Goal: Information Seeking & Learning: Learn about a topic

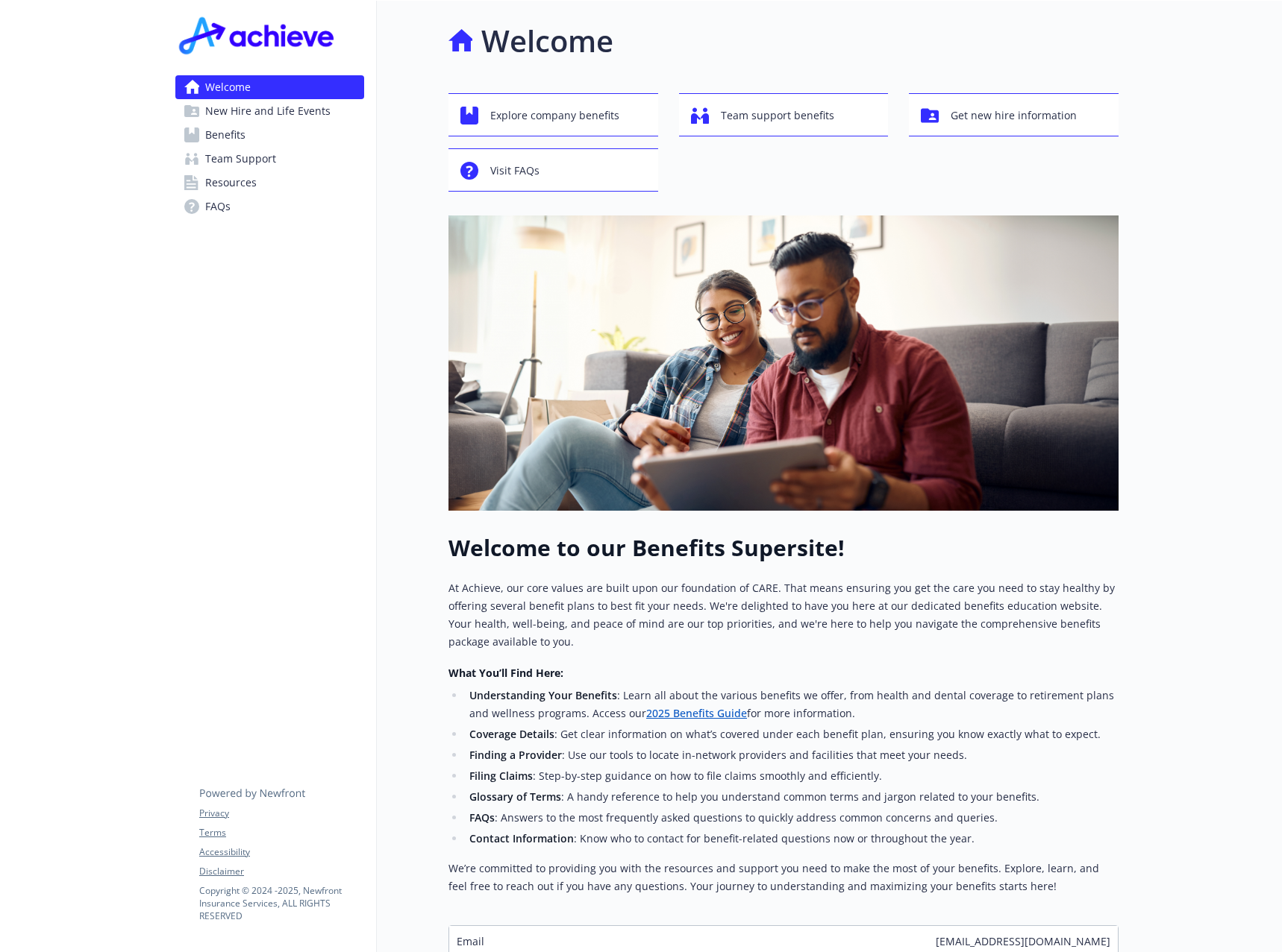
click at [95, 193] on div at bounding box center [82, 533] width 164 height 1064
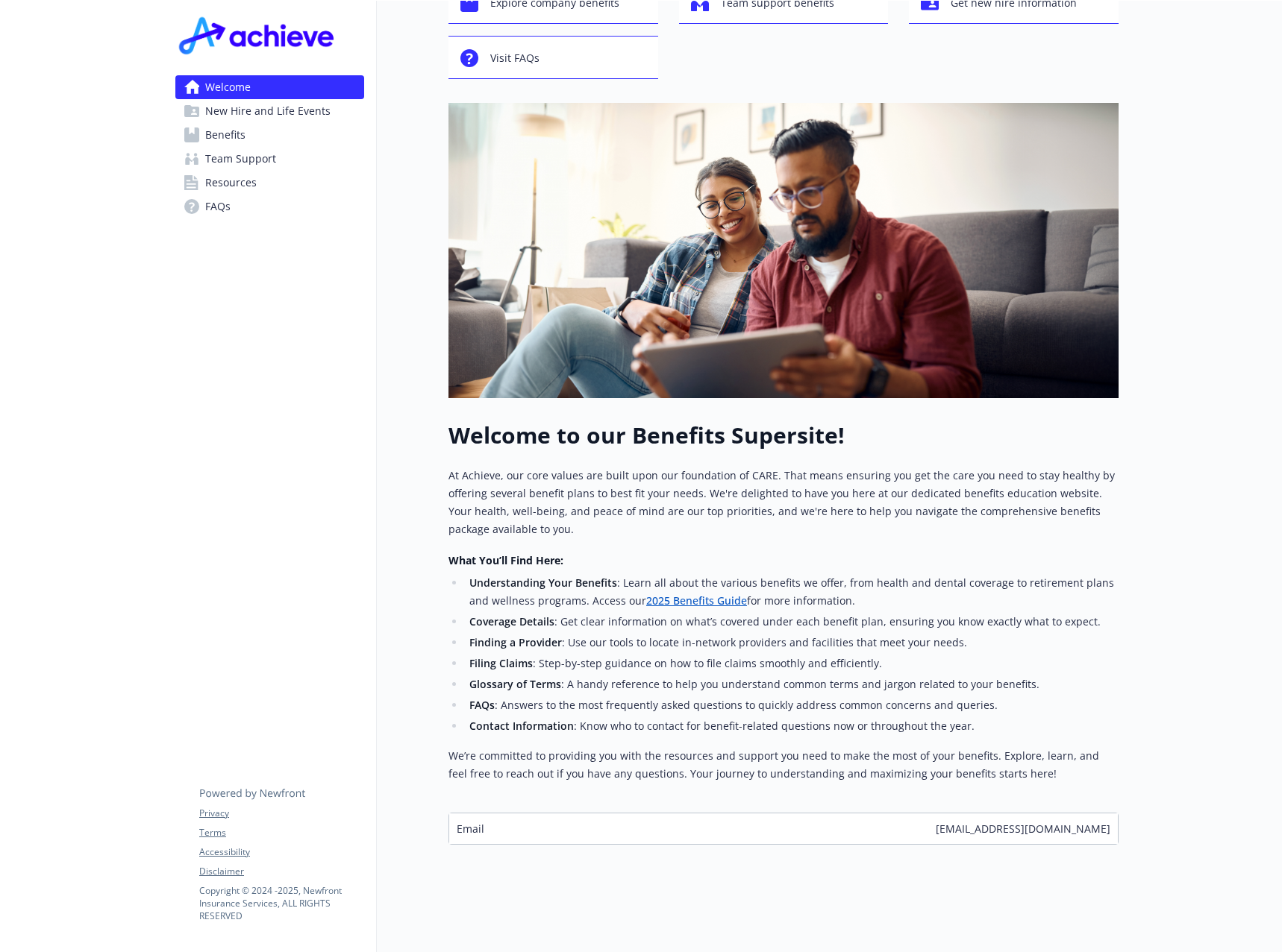
click at [259, 109] on span "New Hire and Life Events" at bounding box center [268, 111] width 126 height 24
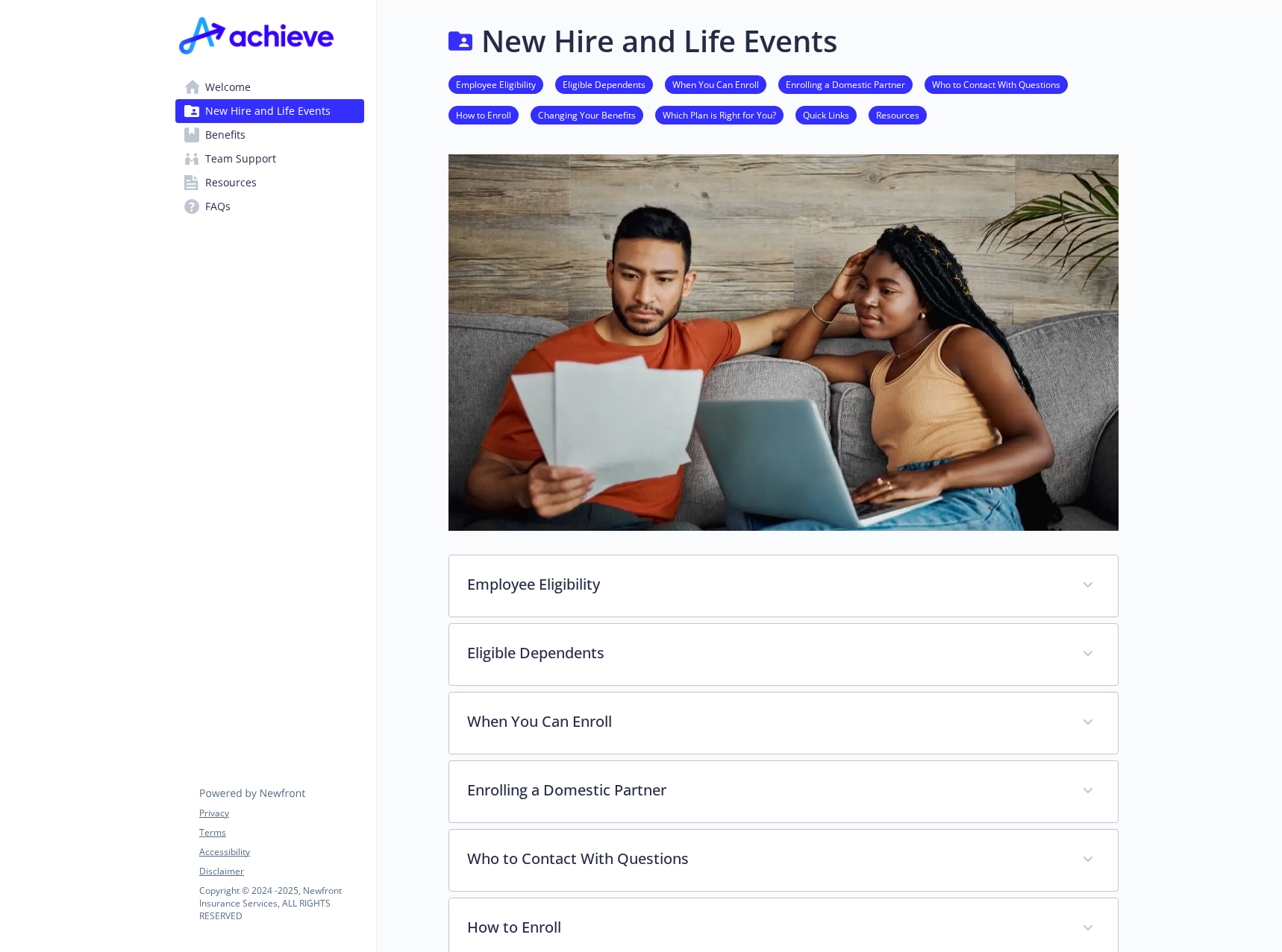
click at [424, 462] on div "New Hire and Life Events Employee Eligibility Eligible Dependents When You Can …" at bounding box center [748, 751] width 742 height 1500
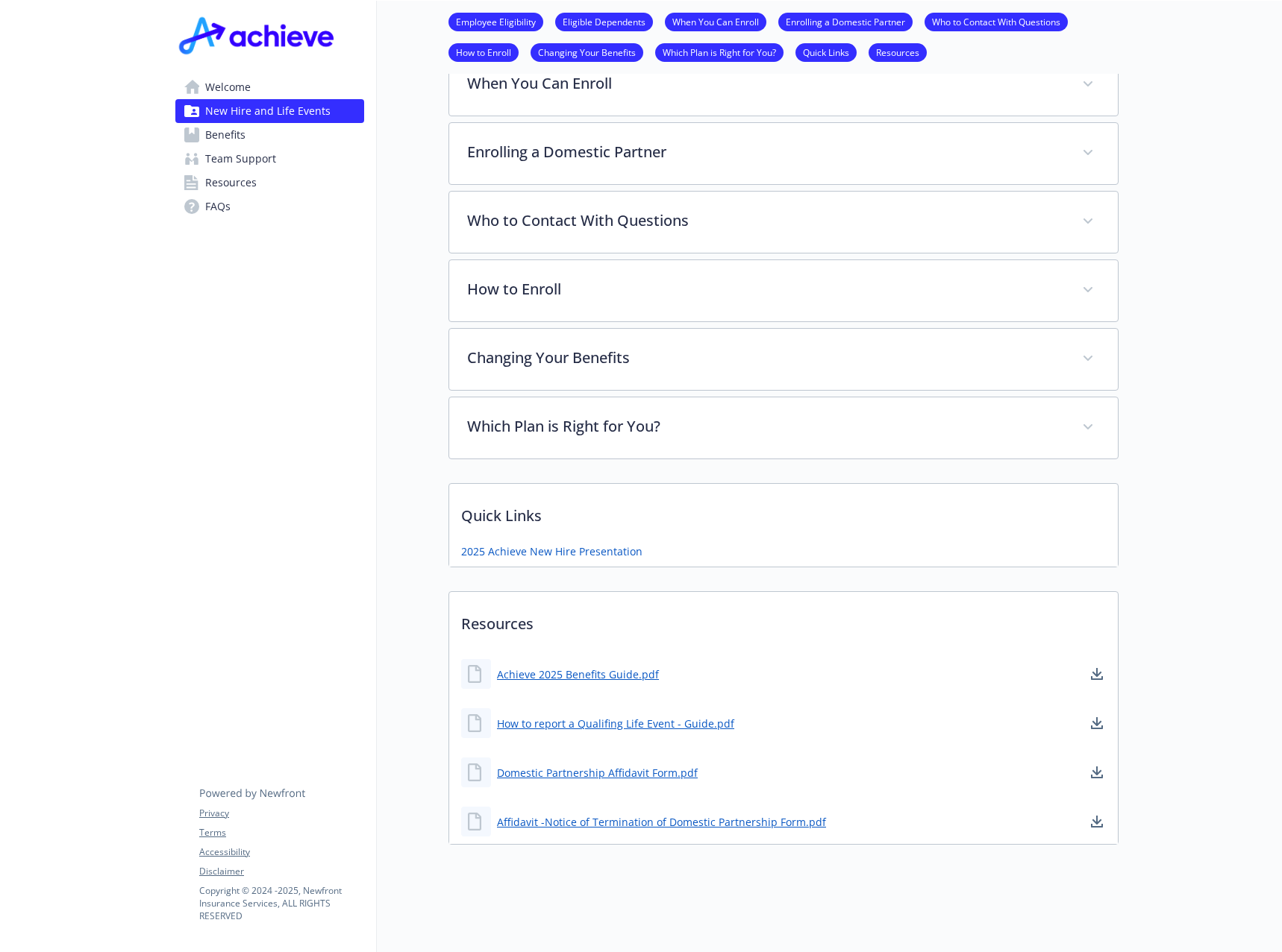
scroll to position [650, 0]
click at [270, 135] on link "Benefits" at bounding box center [269, 135] width 188 height 24
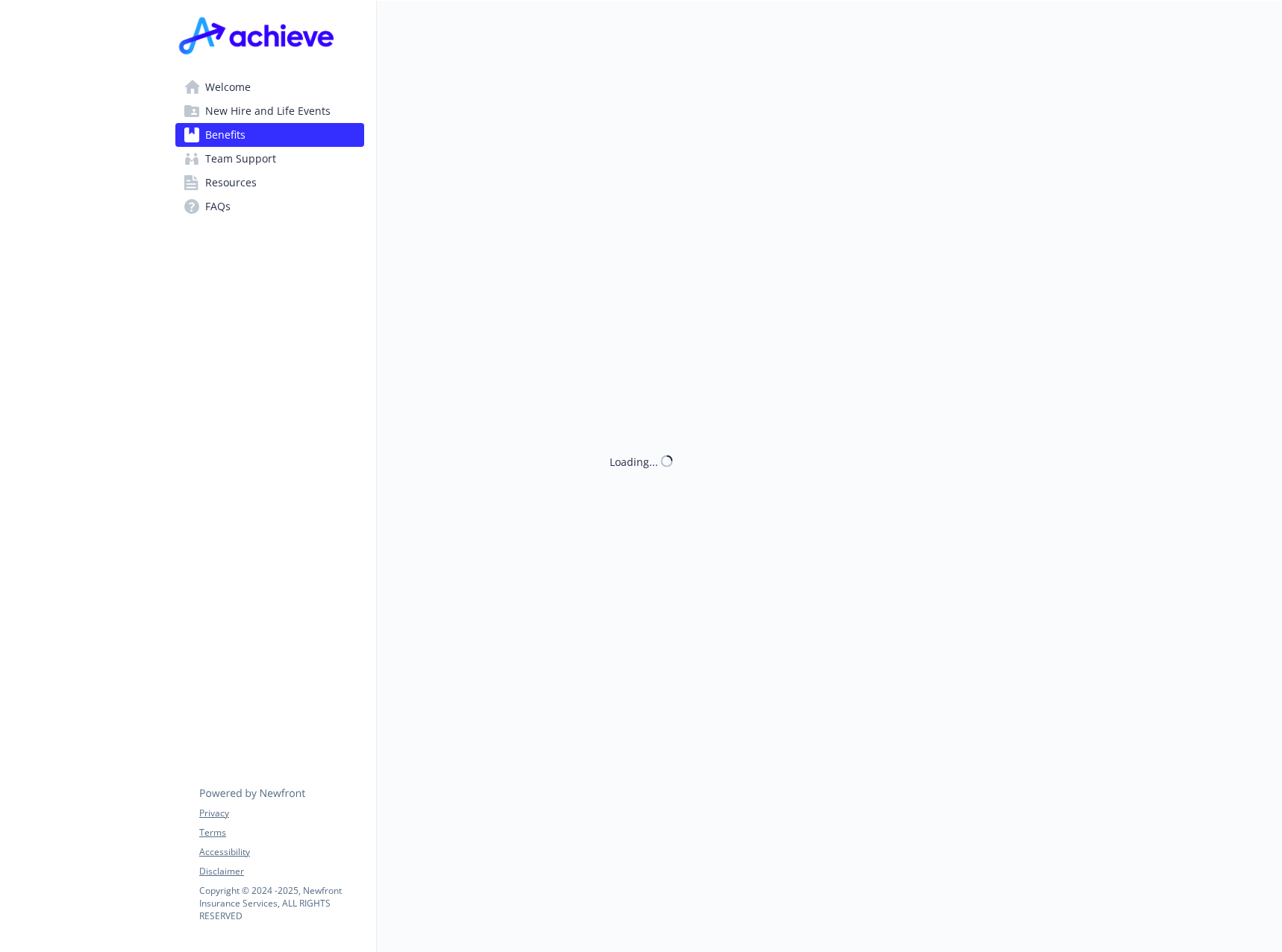
scroll to position [650, 0]
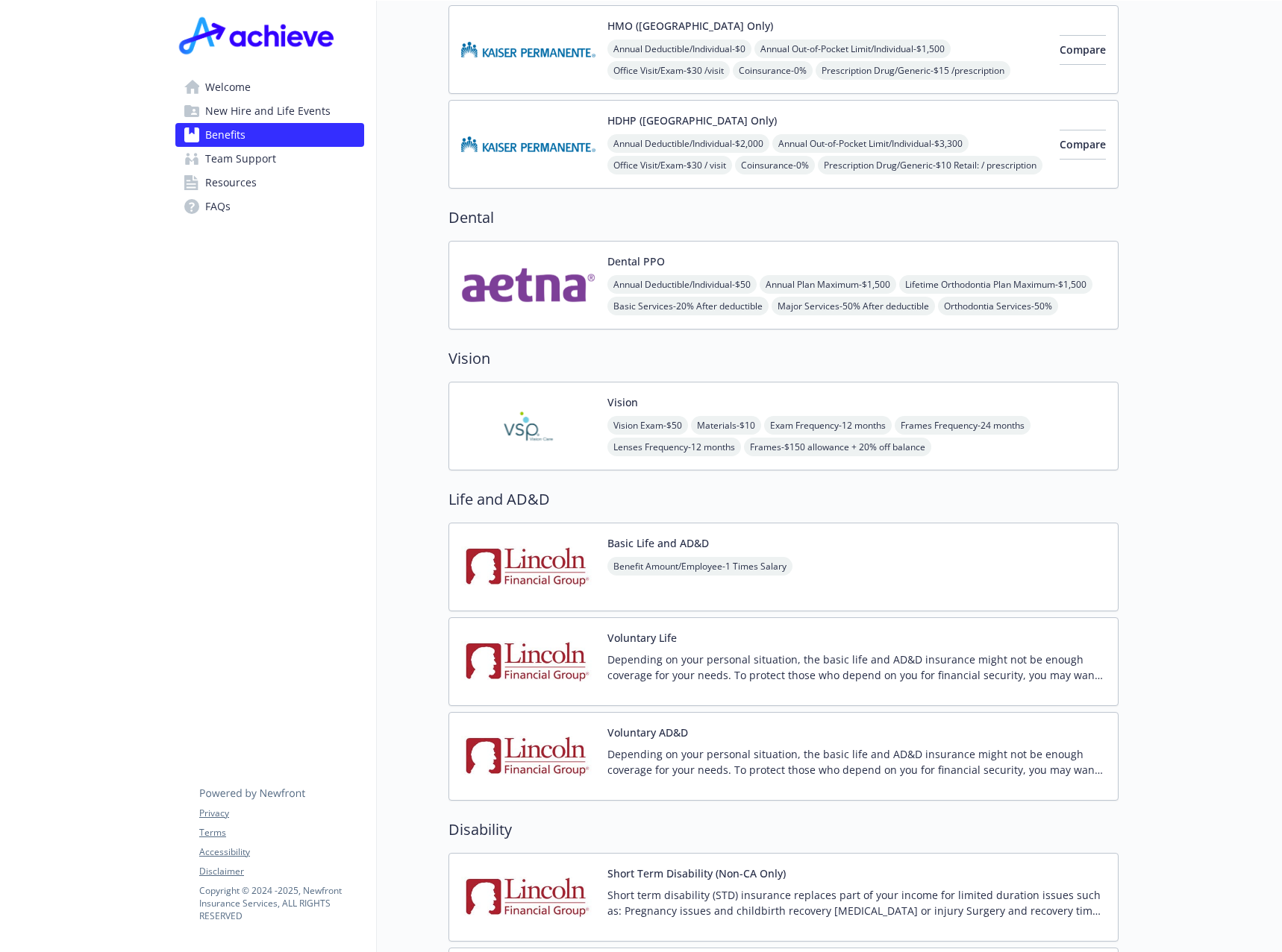
click at [266, 161] on span "Team Support" at bounding box center [240, 159] width 71 height 24
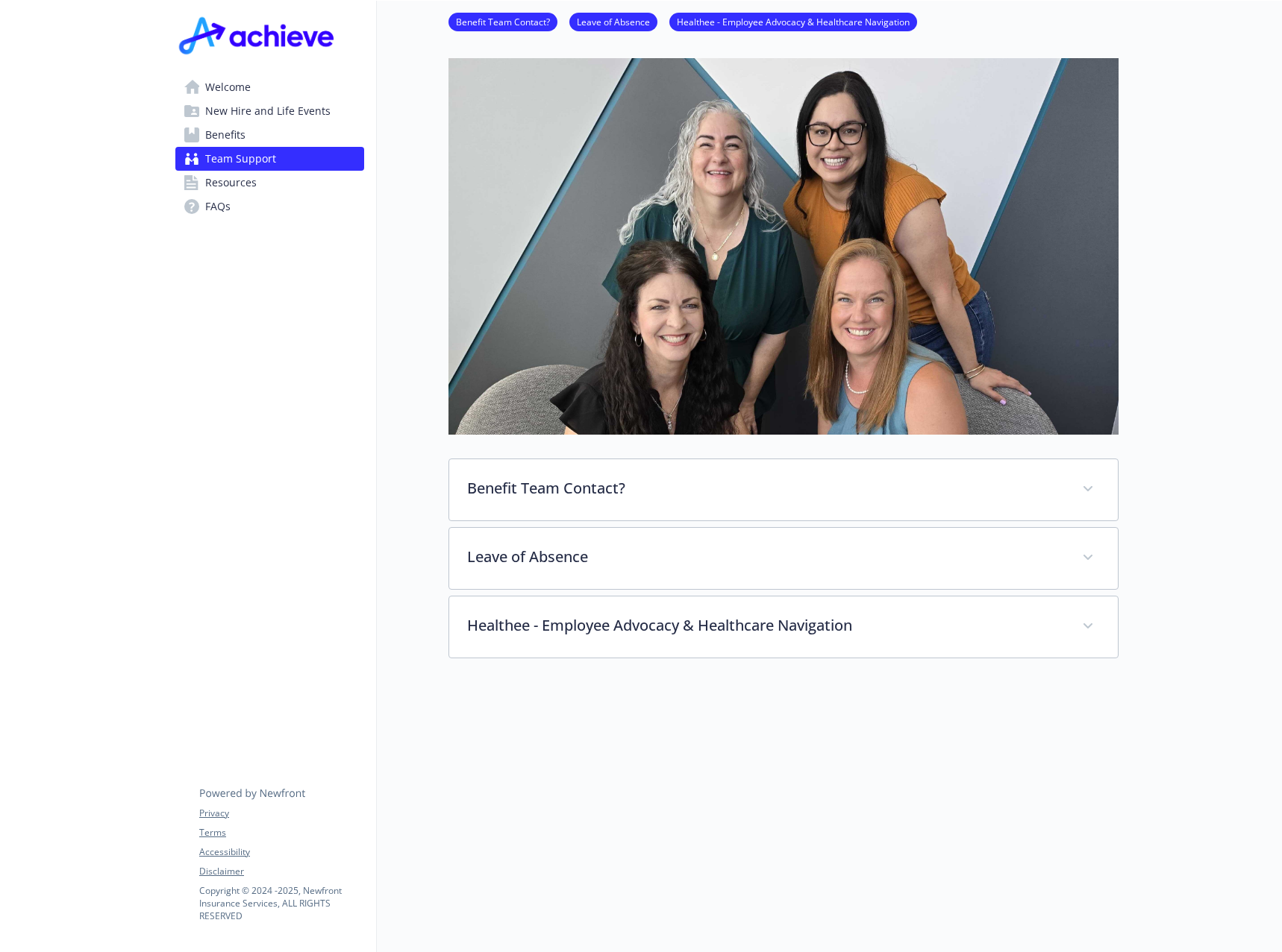
click at [266, 192] on link "Resources" at bounding box center [269, 182] width 188 height 24
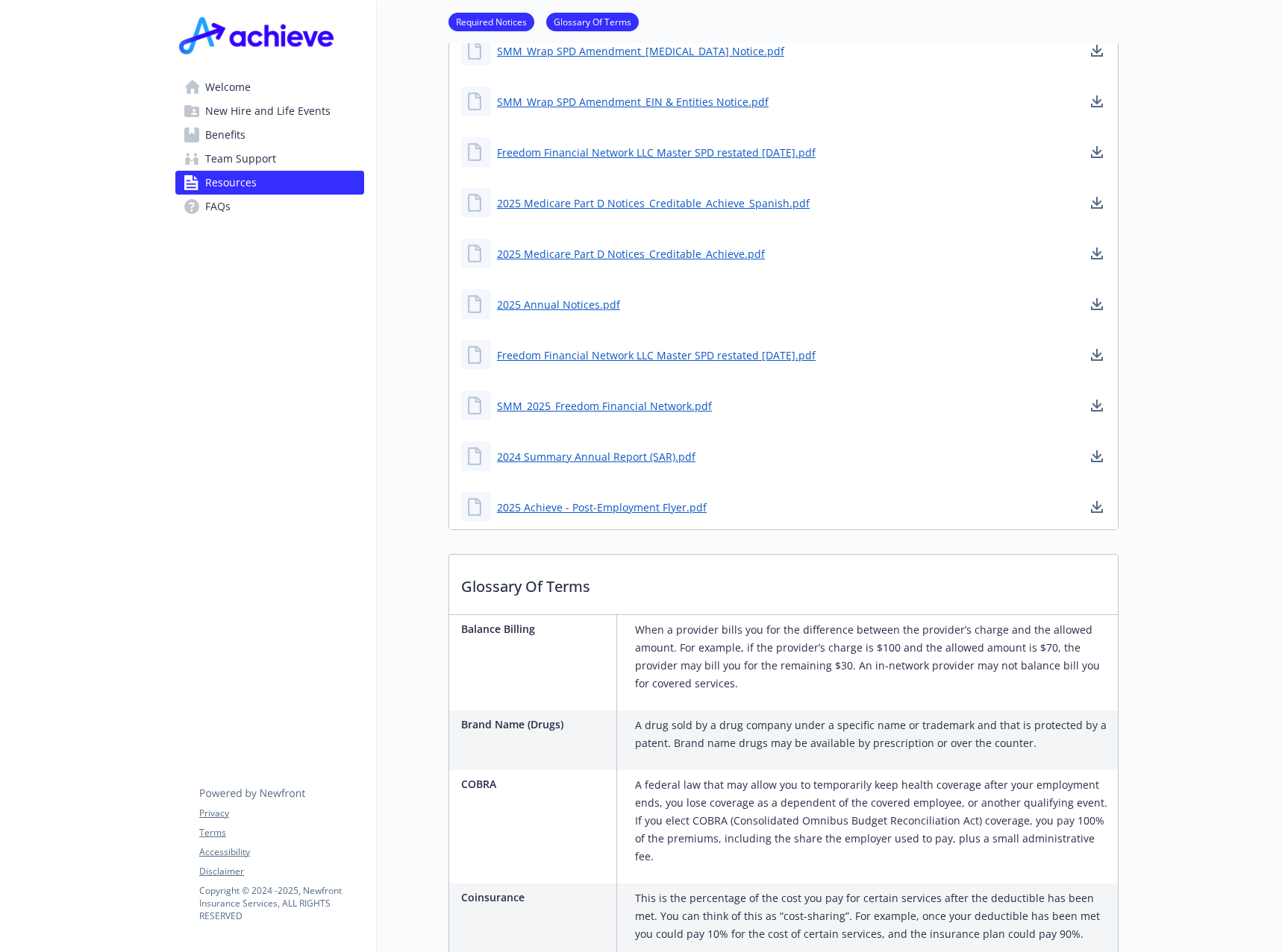
scroll to position [674, 0]
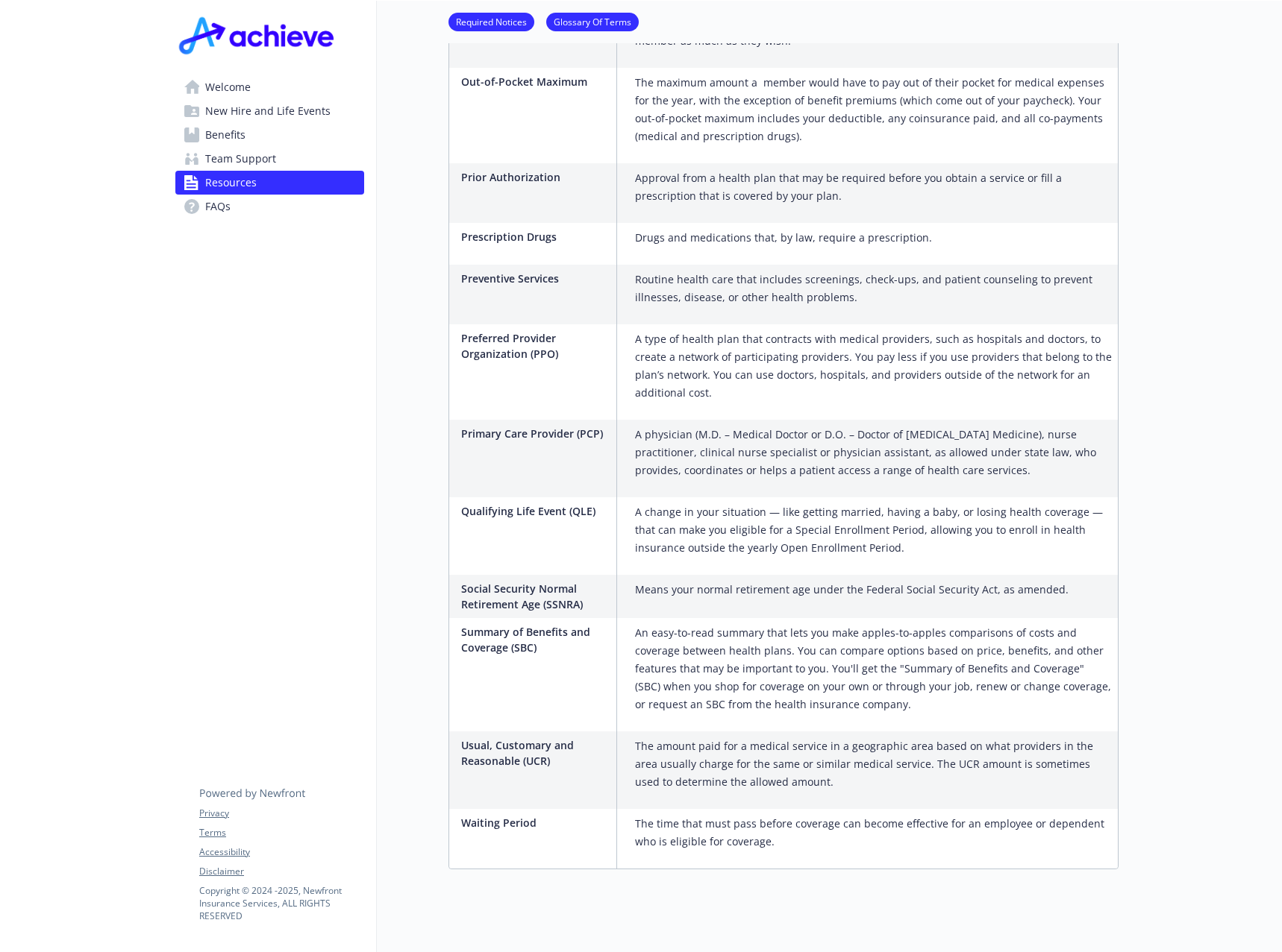
click at [274, 212] on link "FAQs" at bounding box center [269, 206] width 188 height 24
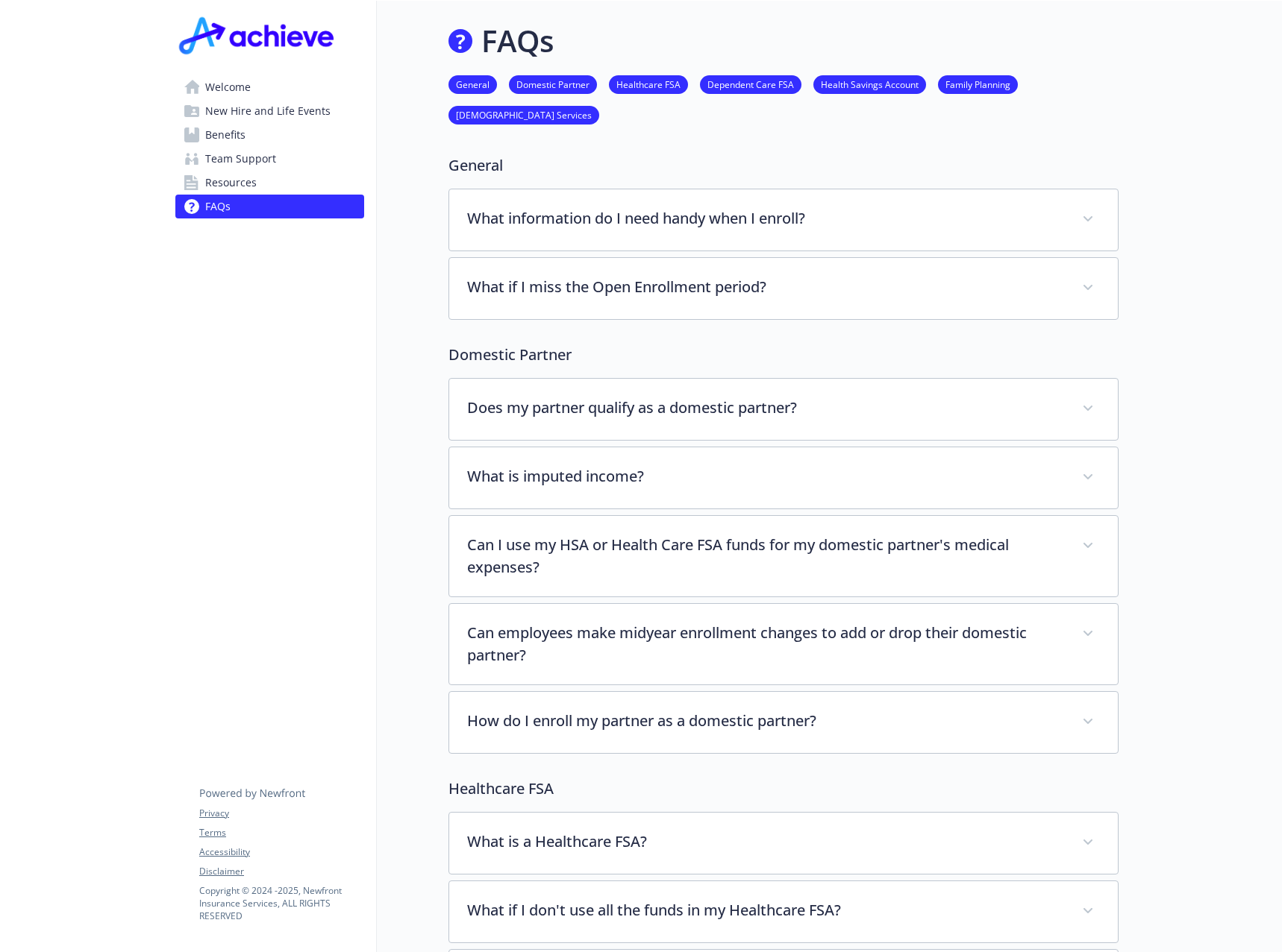
click at [266, 88] on link "Welcome" at bounding box center [269, 87] width 188 height 24
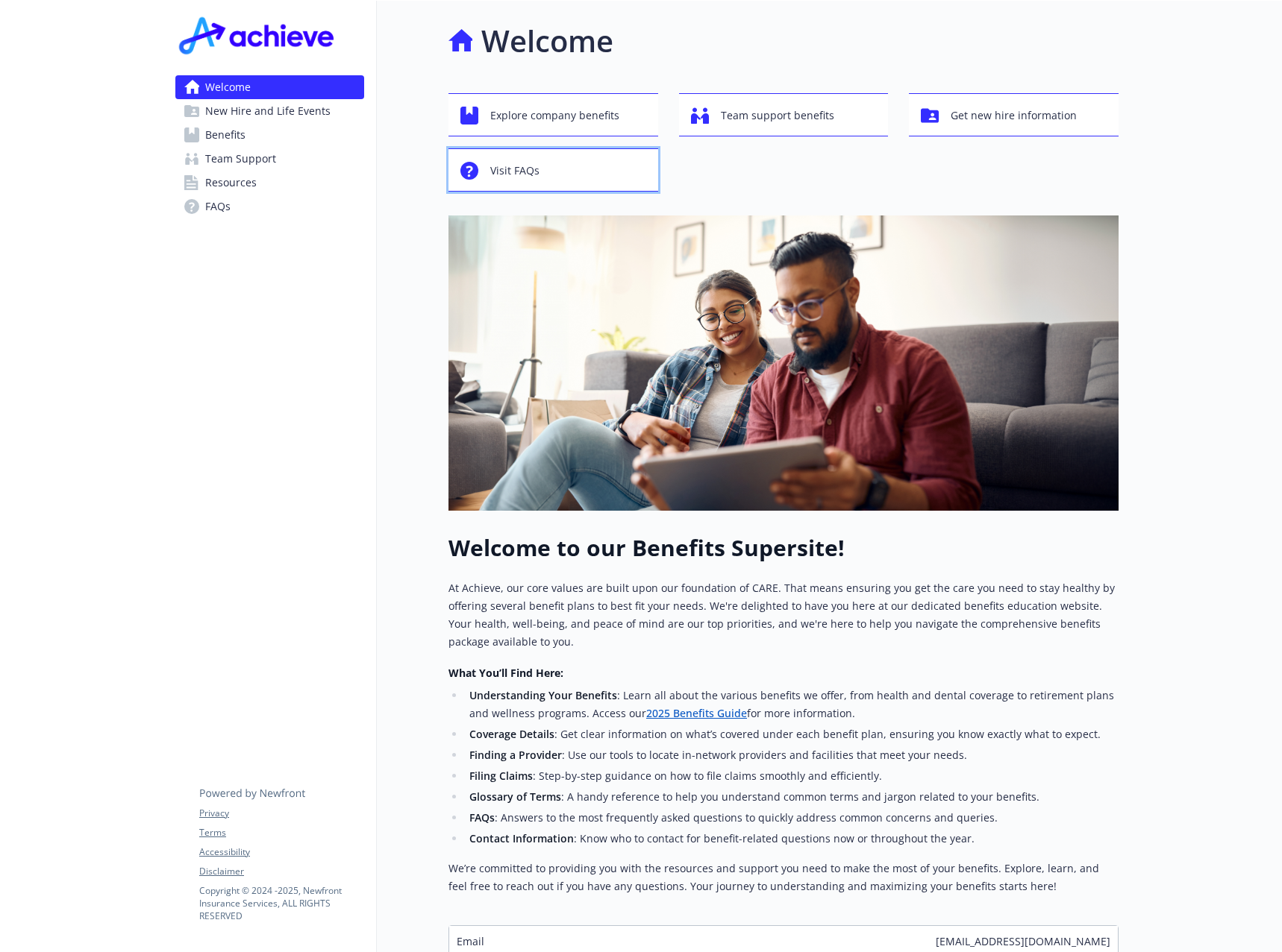
click at [584, 181] on div "Visit FAQs" at bounding box center [555, 171] width 190 height 28
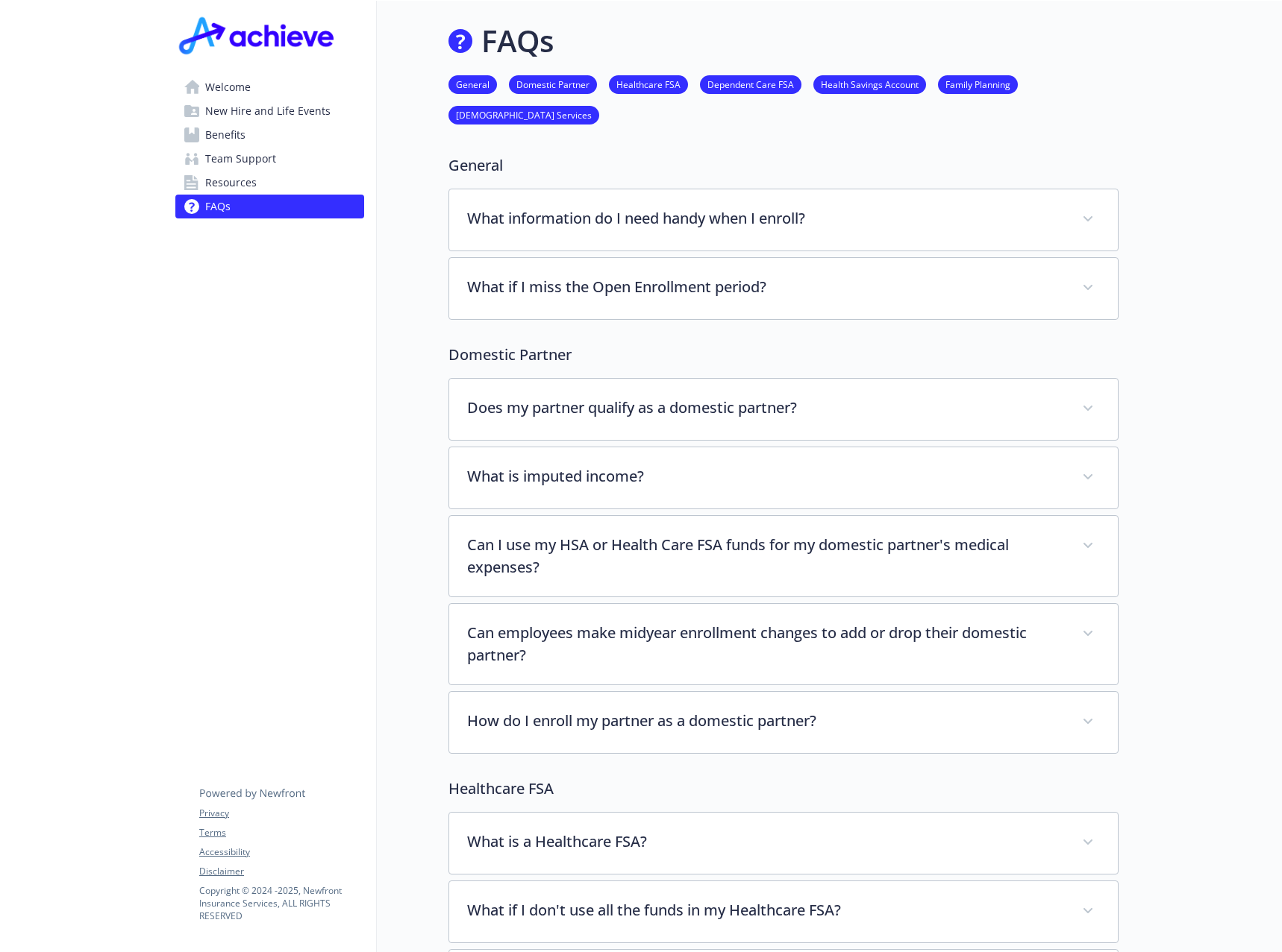
click at [259, 124] on link "Benefits" at bounding box center [269, 135] width 188 height 24
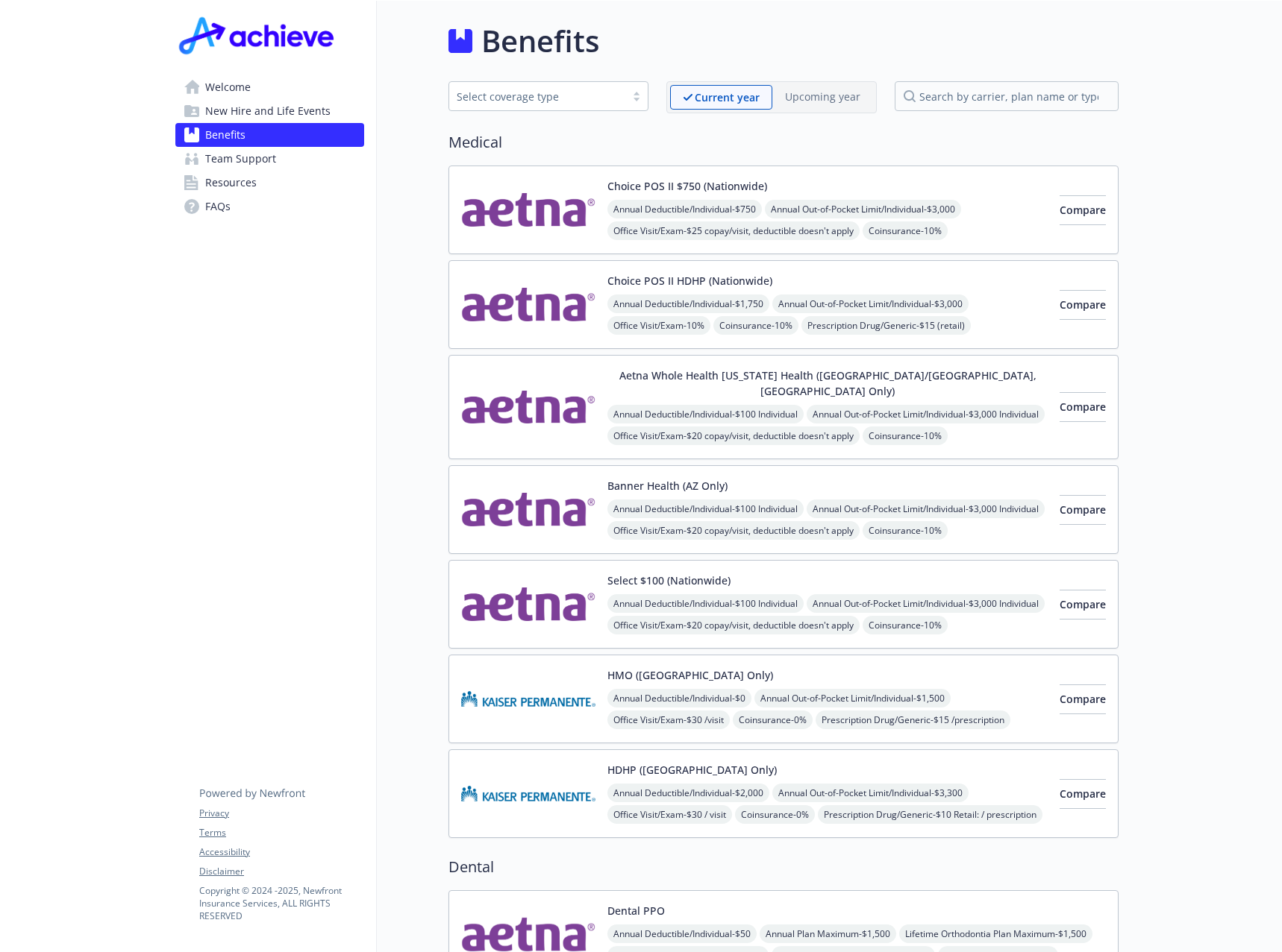
click at [266, 108] on span "New Hire and Life Events" at bounding box center [268, 111] width 126 height 24
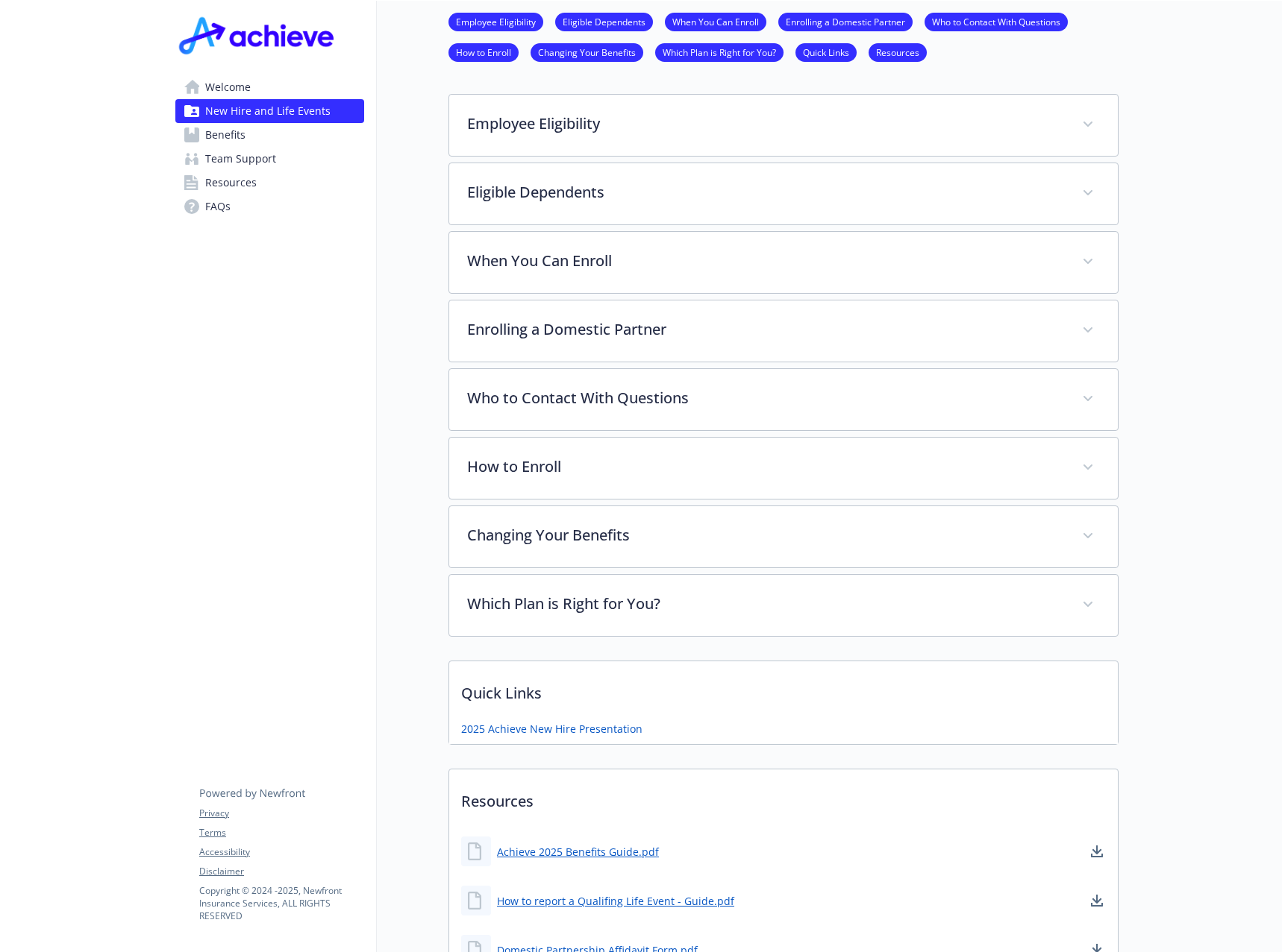
scroll to position [597, 0]
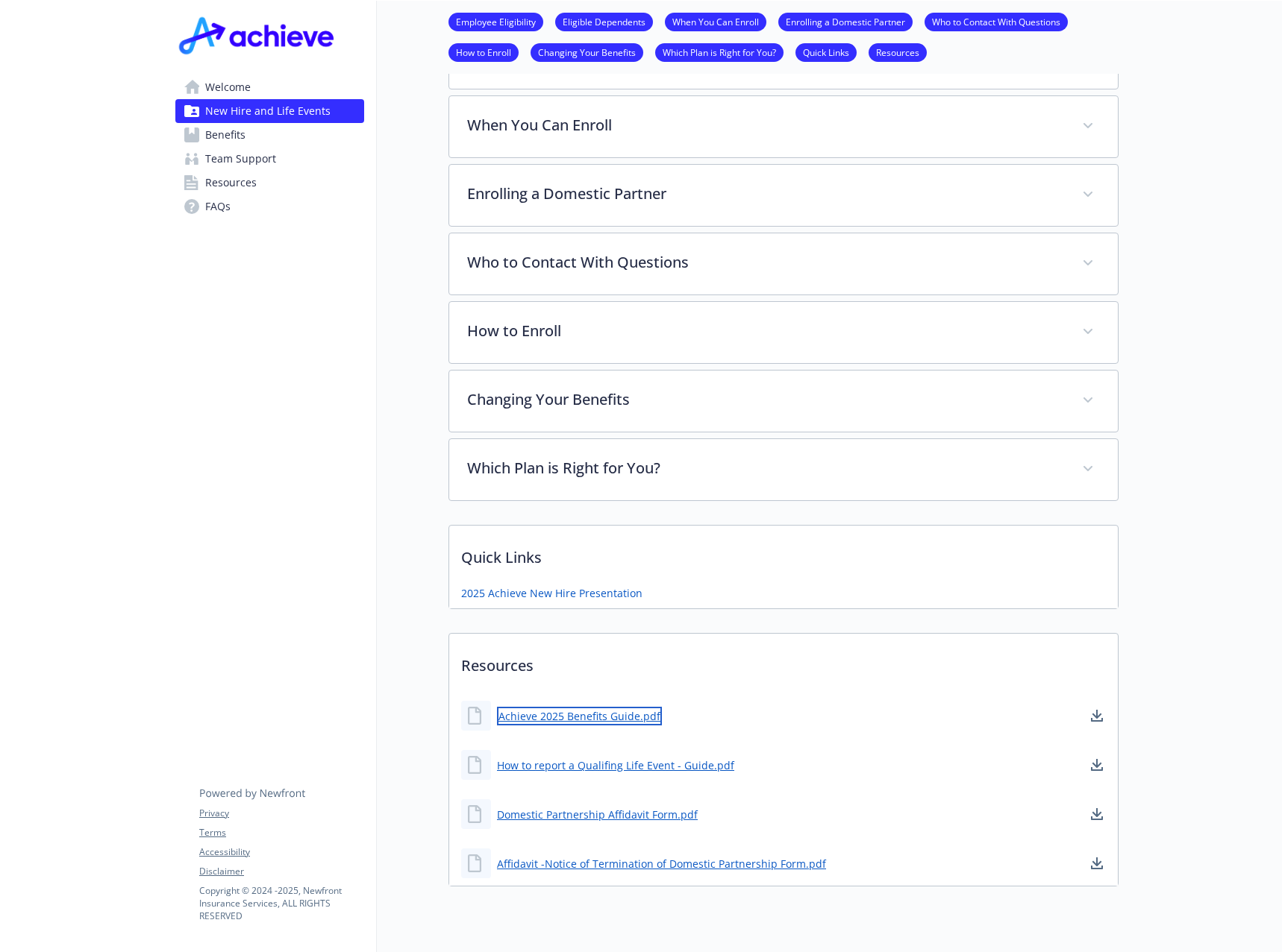
click at [601, 710] on link "Achieve 2025 Benefits Guide.pdf" at bounding box center [580, 716] width 165 height 19
